Goal: Transaction & Acquisition: Subscribe to service/newsletter

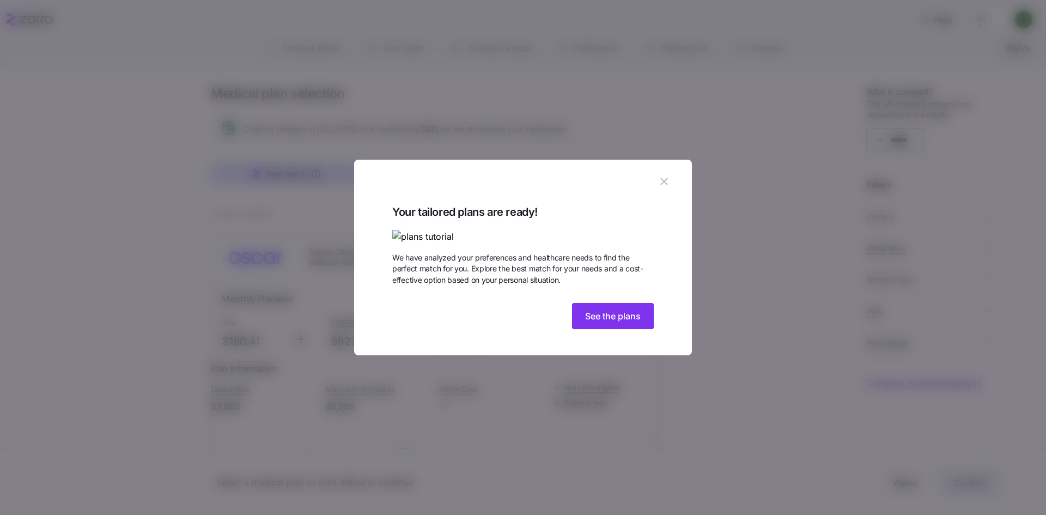
click at [664, 176] on icon "button" at bounding box center [664, 182] width 12 height 12
